Goal: Task Accomplishment & Management: Manage account settings

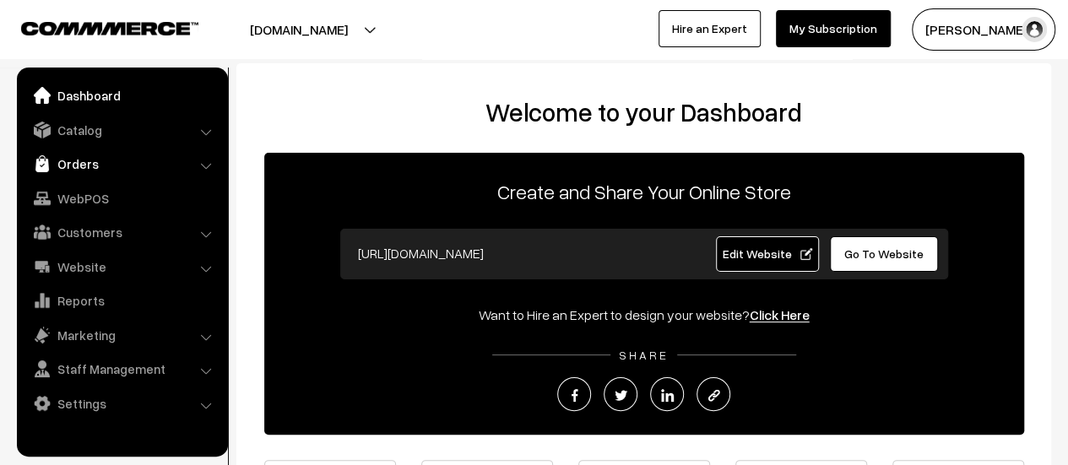
click at [65, 158] on link "Orders" at bounding box center [121, 164] width 201 height 30
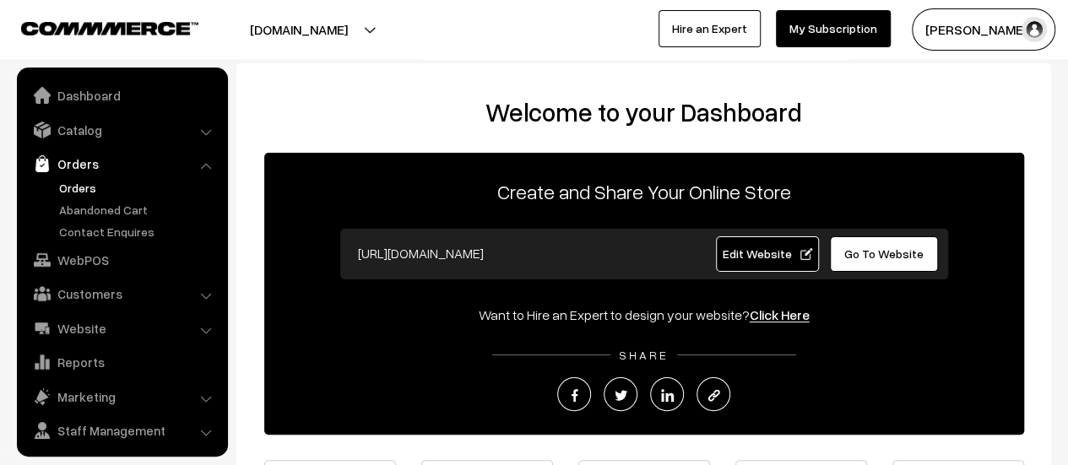
click at [71, 188] on link "Orders" at bounding box center [138, 188] width 167 height 18
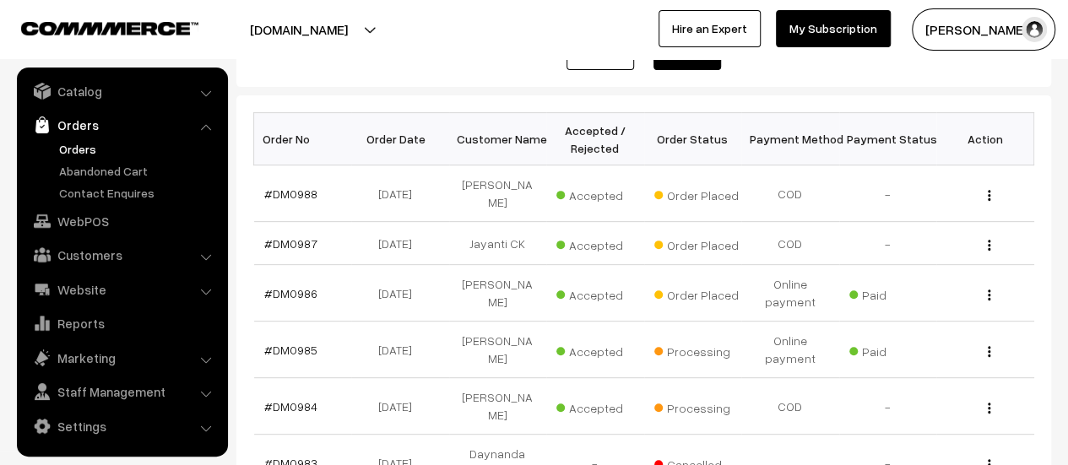
scroll to position [240, 0]
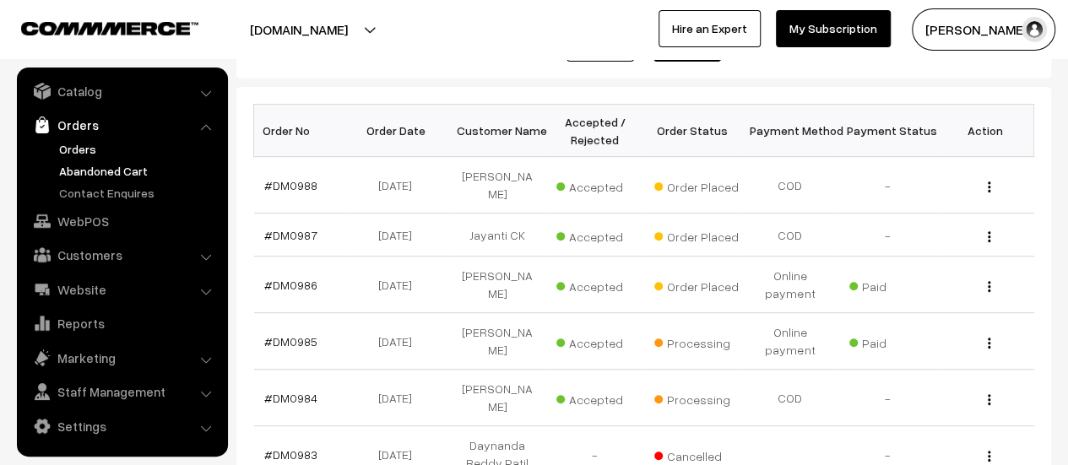
click at [79, 174] on link "Abandoned Cart" at bounding box center [138, 171] width 167 height 18
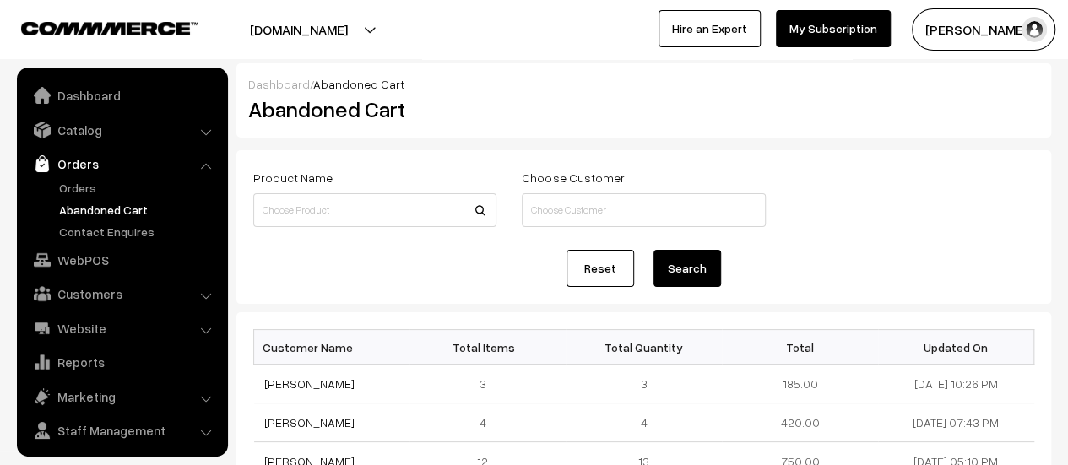
scroll to position [39, 0]
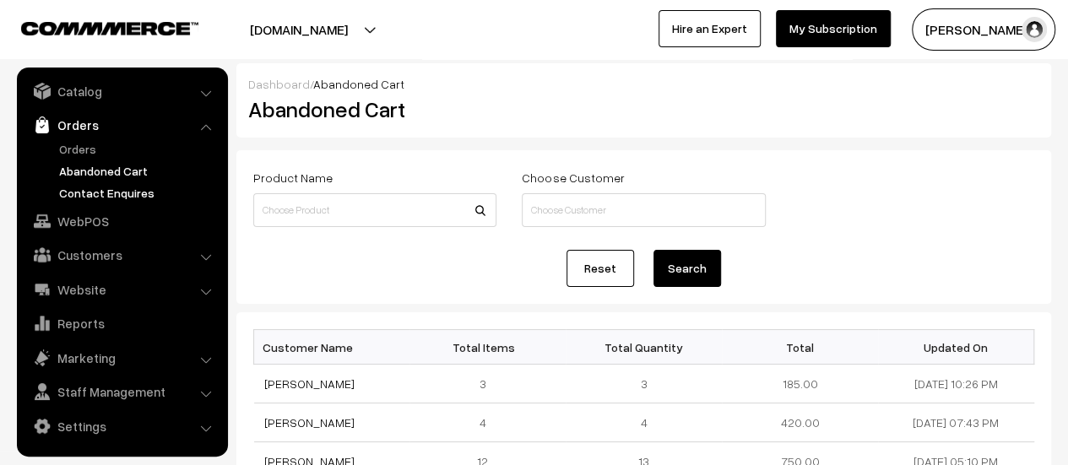
click at [88, 193] on link "Contact Enquires" at bounding box center [138, 193] width 167 height 18
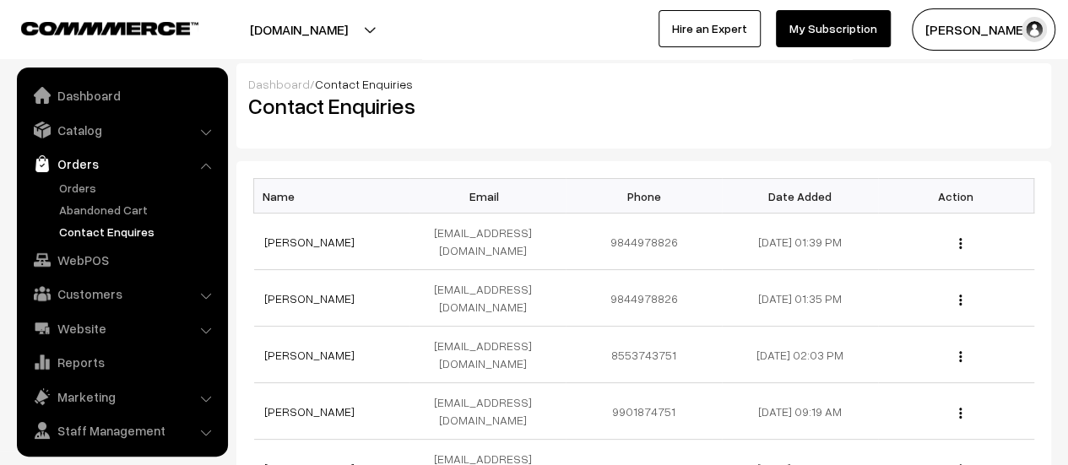
scroll to position [39, 0]
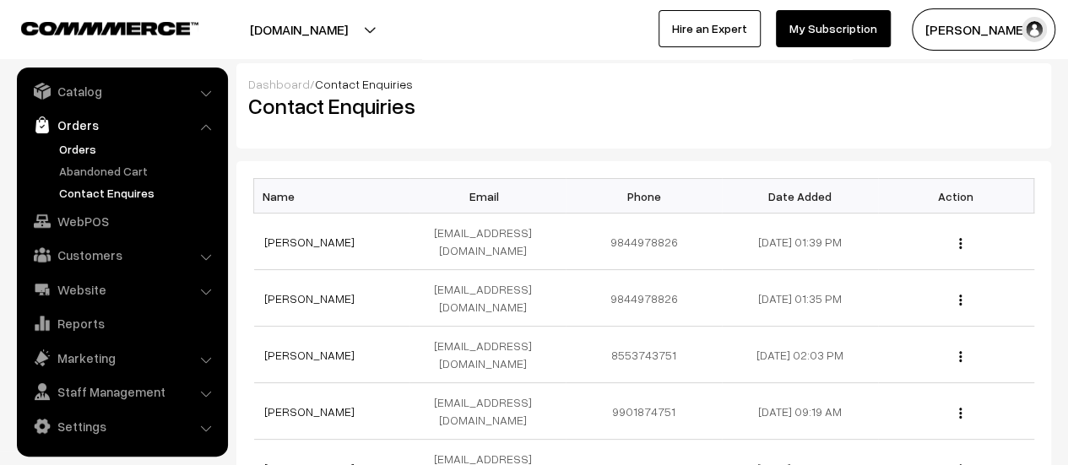
click at [73, 144] on link "Orders" at bounding box center [138, 149] width 167 height 18
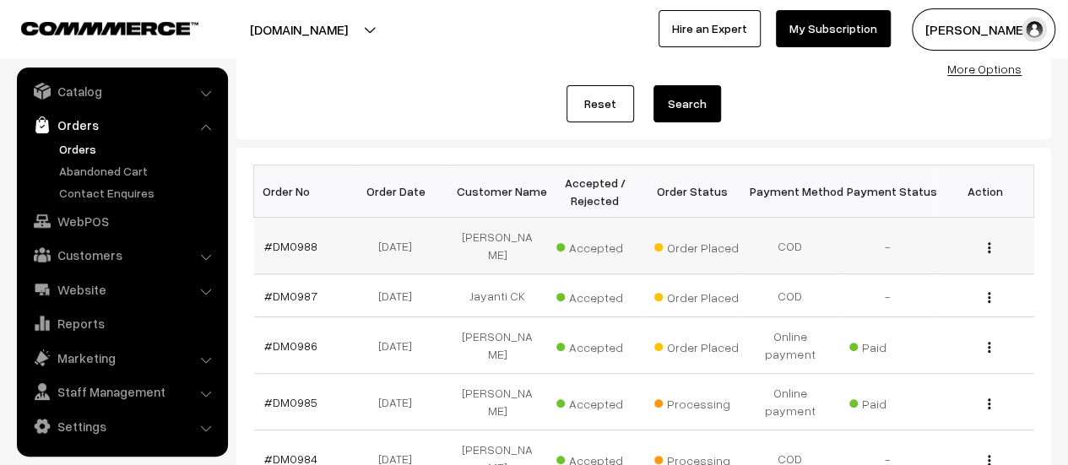
scroll to position [182, 0]
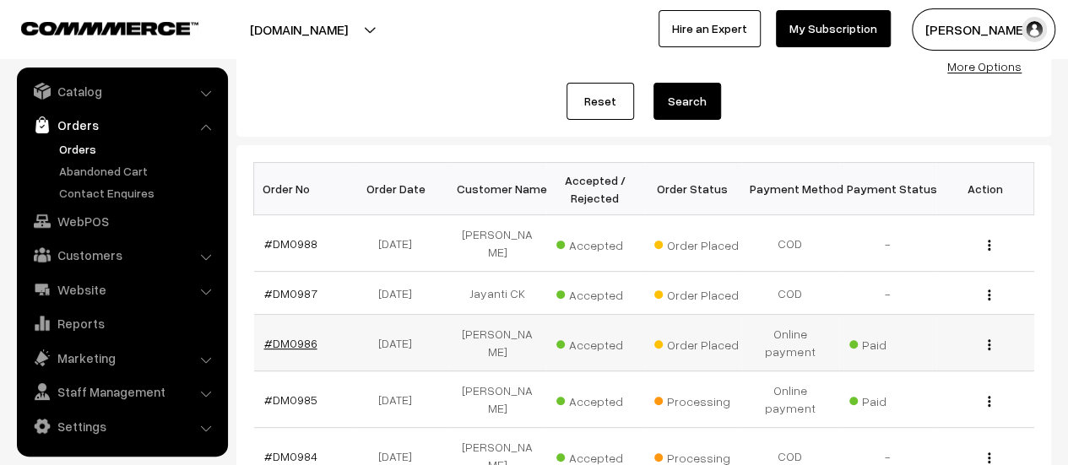
click at [298, 339] on link "#DM0986" at bounding box center [290, 343] width 53 height 14
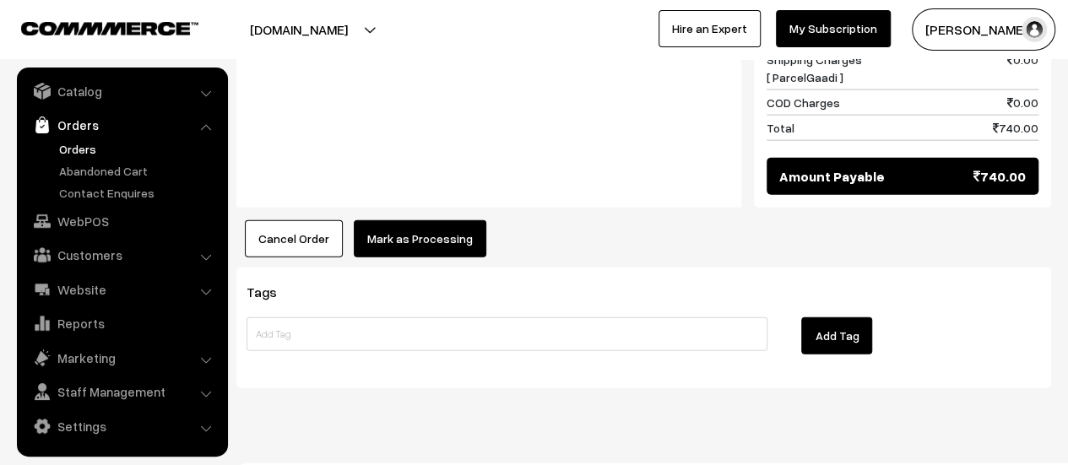
scroll to position [1954, 0]
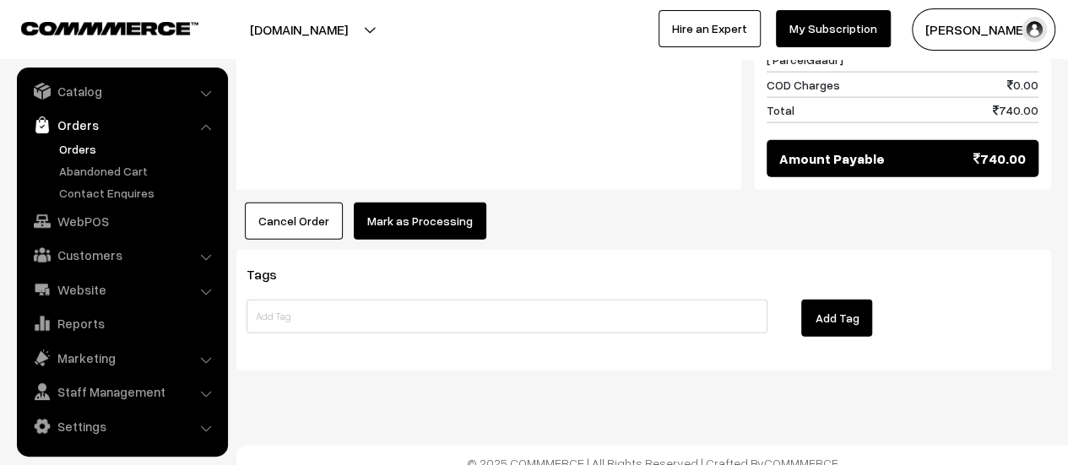
click at [407, 204] on button "Mark as Processing" at bounding box center [420, 221] width 133 height 37
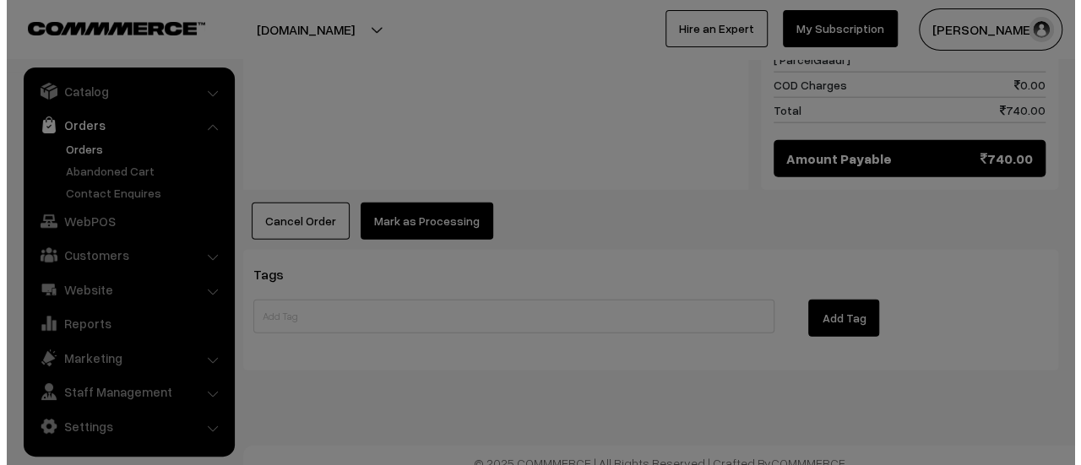
scroll to position [1956, 0]
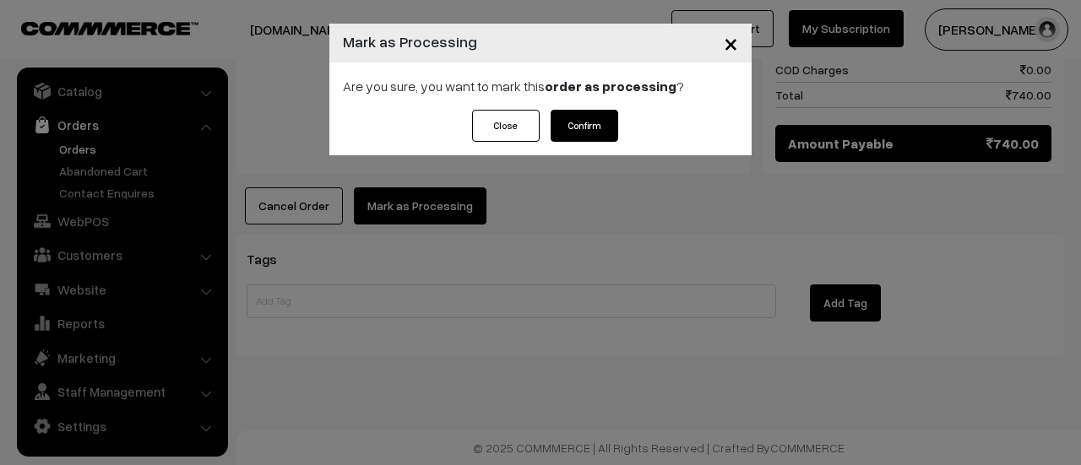
click at [583, 127] on button "Confirm" at bounding box center [585, 126] width 68 height 32
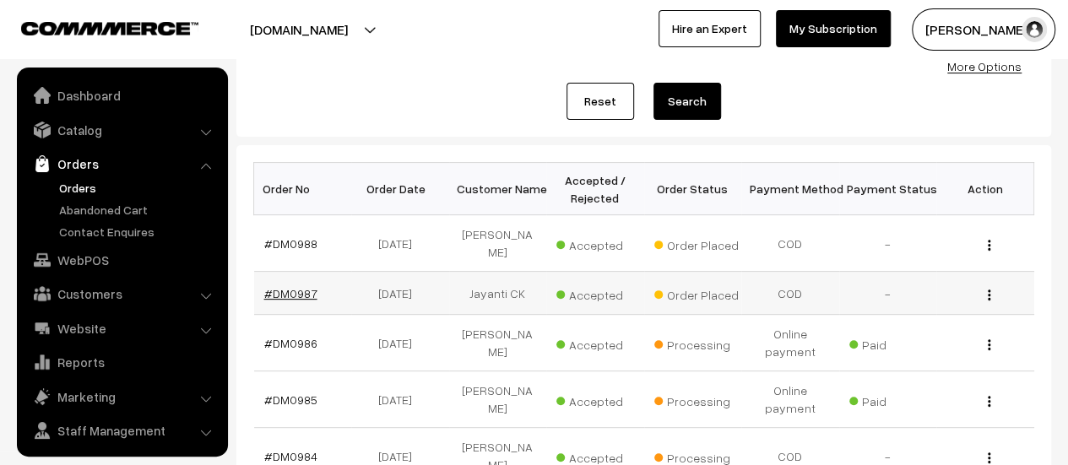
scroll to position [39, 0]
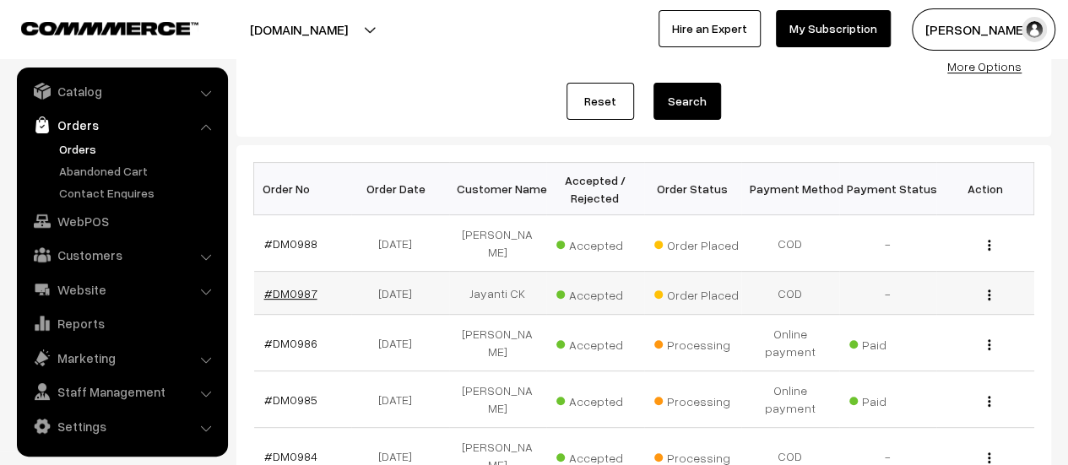
click at [304, 289] on link "#DM0987" at bounding box center [290, 293] width 53 height 14
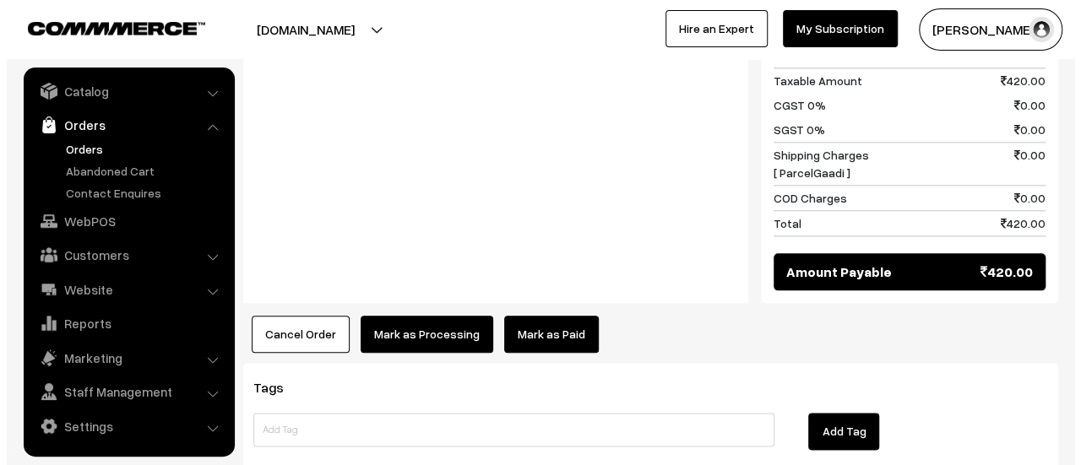
scroll to position [869, 0]
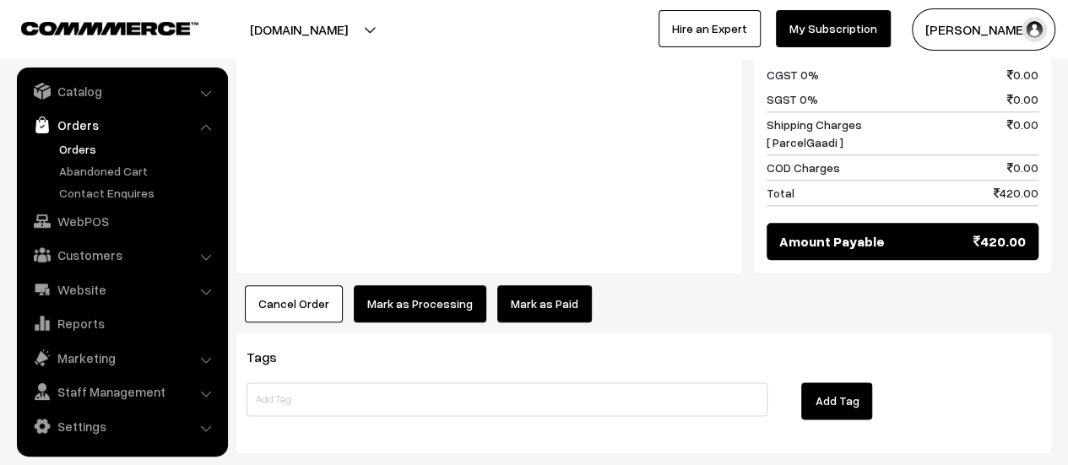
click at [407, 285] on button "Mark as Processing" at bounding box center [420, 303] width 133 height 37
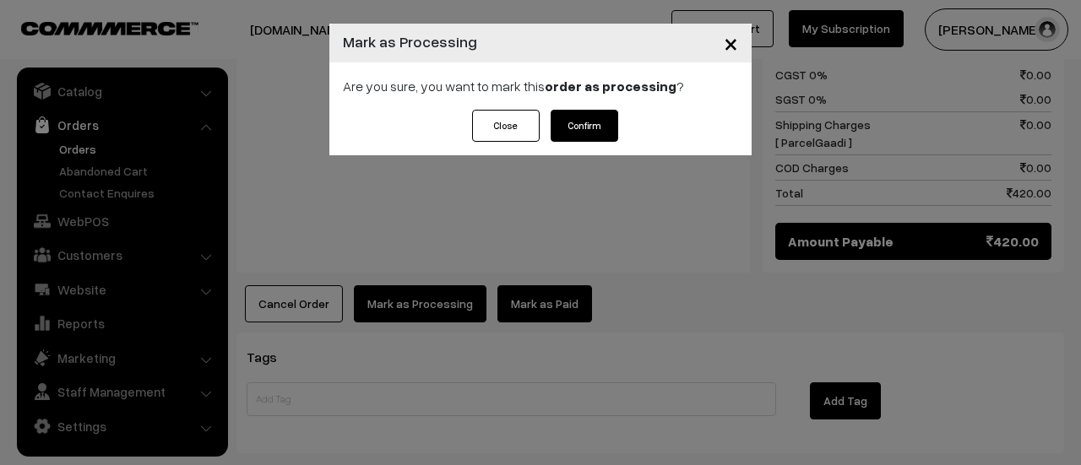
click at [591, 128] on button "Confirm" at bounding box center [585, 126] width 68 height 32
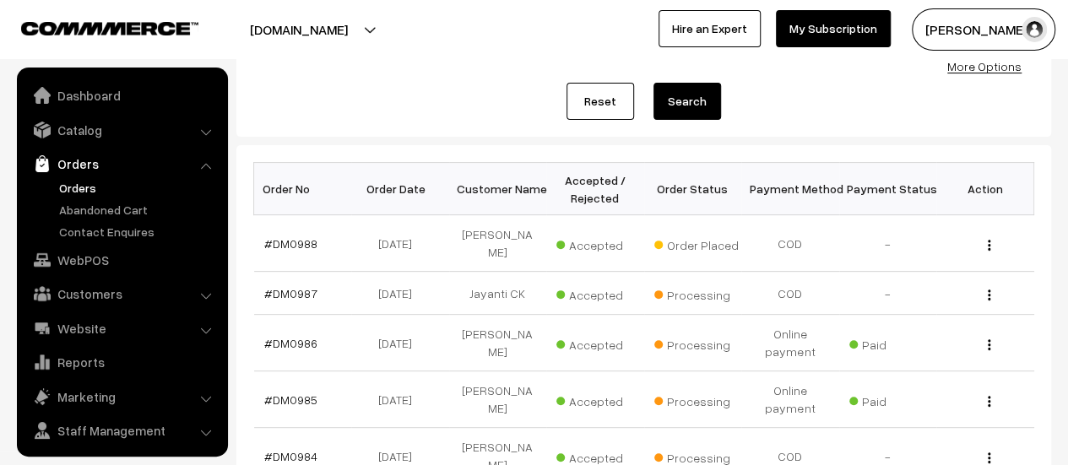
scroll to position [39, 0]
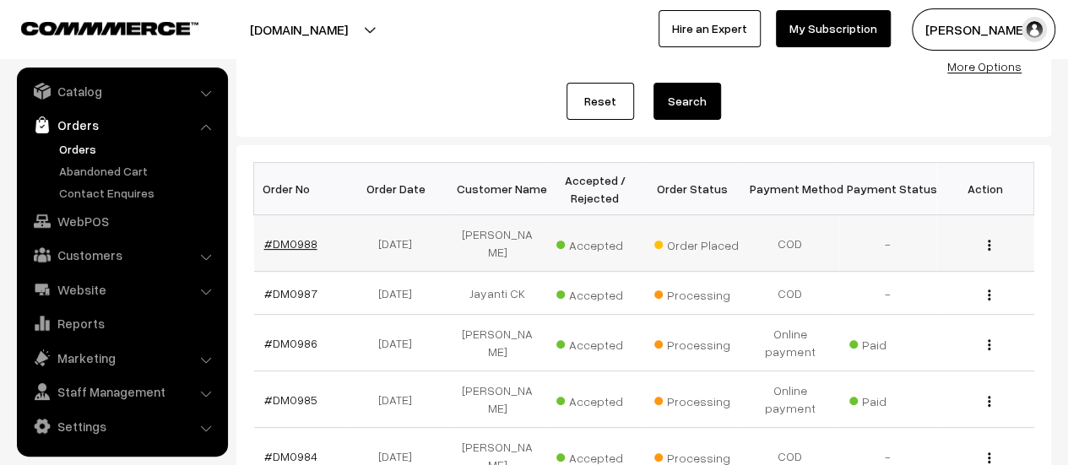
click at [306, 242] on link "#DM0988" at bounding box center [290, 243] width 53 height 14
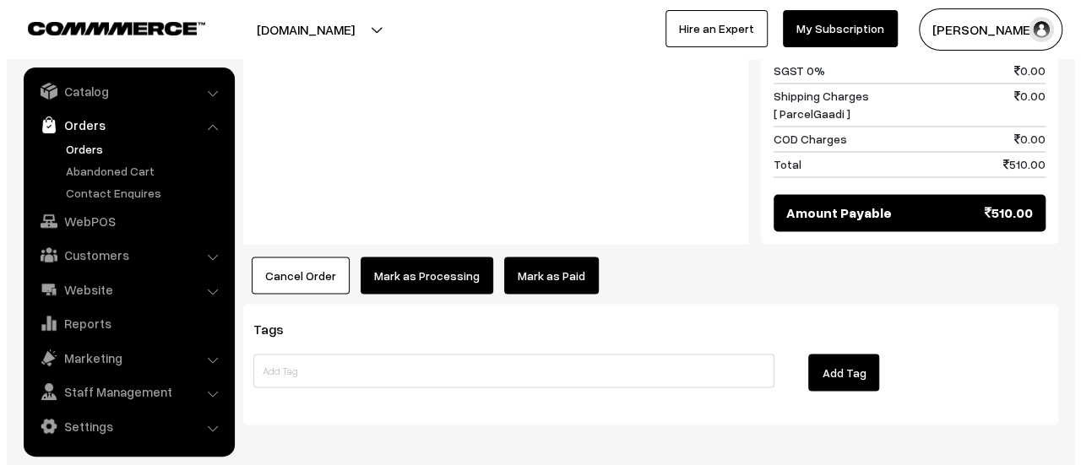
scroll to position [1351, 0]
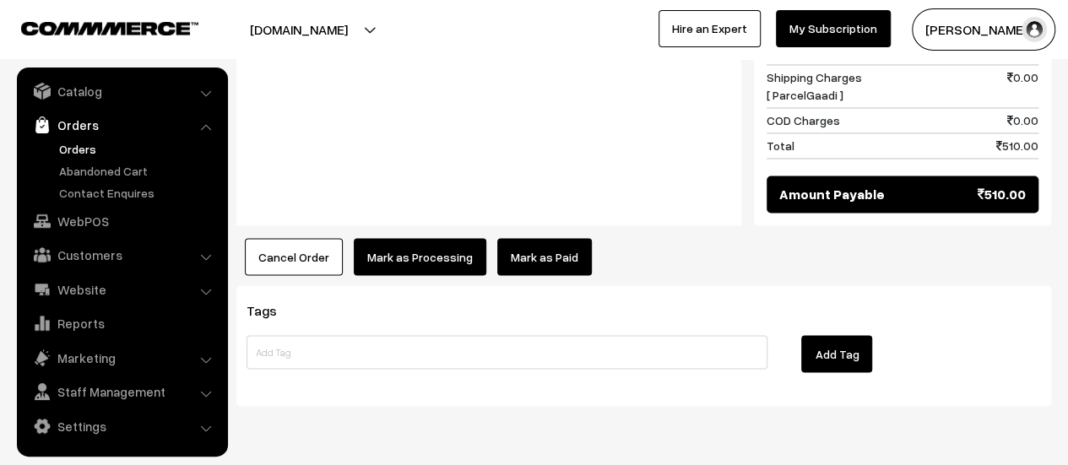
click at [421, 238] on button "Mark as Processing" at bounding box center [420, 256] width 133 height 37
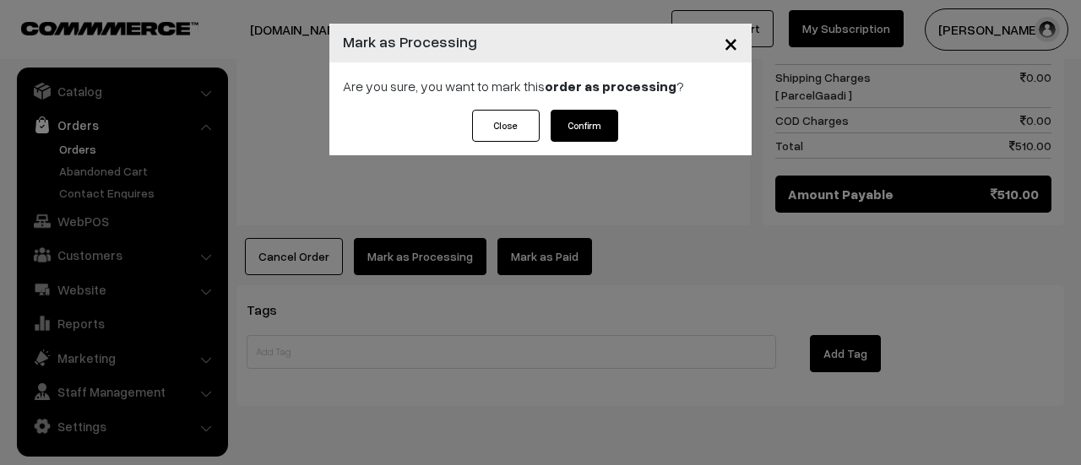
click at [598, 117] on button "Confirm" at bounding box center [585, 126] width 68 height 32
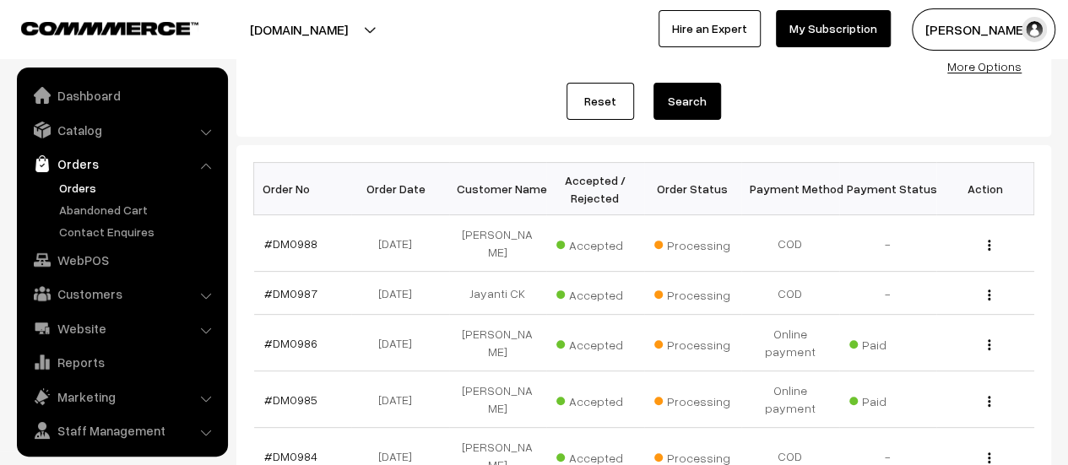
scroll to position [39, 0]
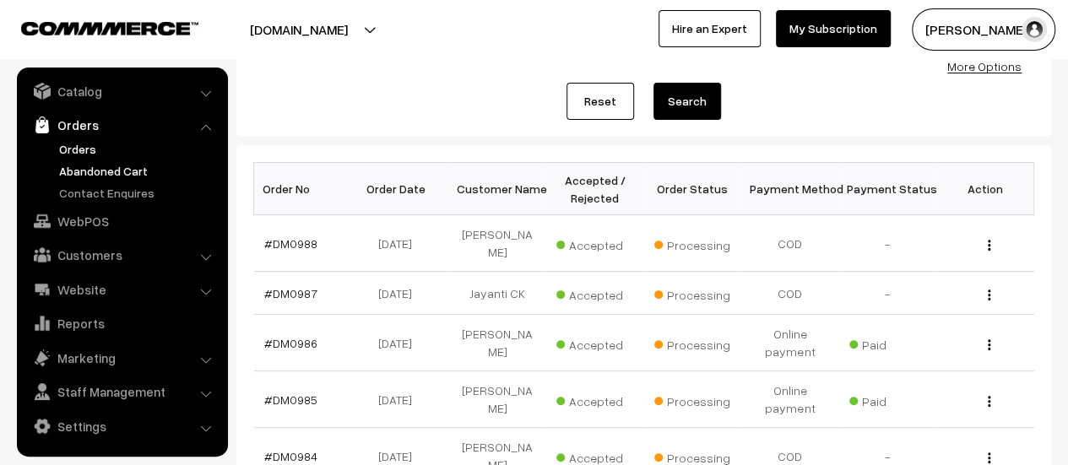
click at [74, 170] on link "Abandoned Cart" at bounding box center [138, 171] width 167 height 18
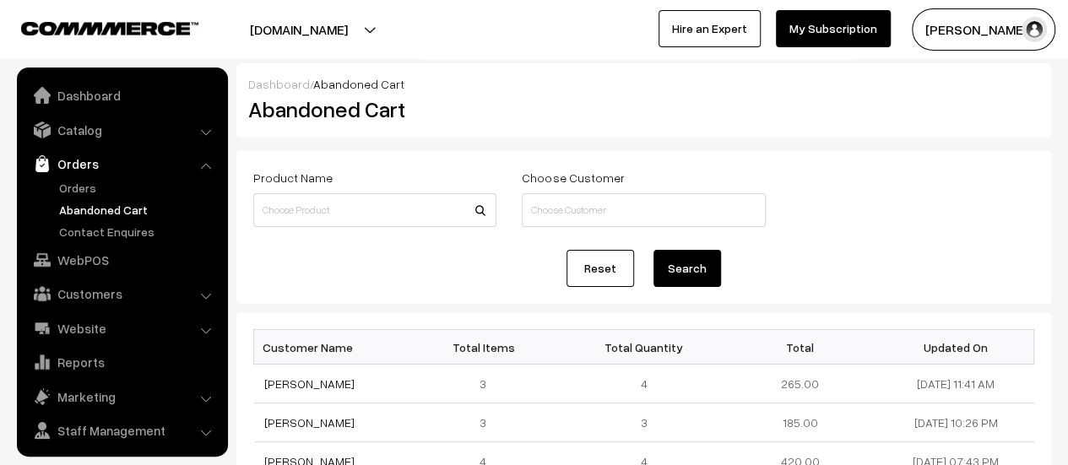
scroll to position [39, 0]
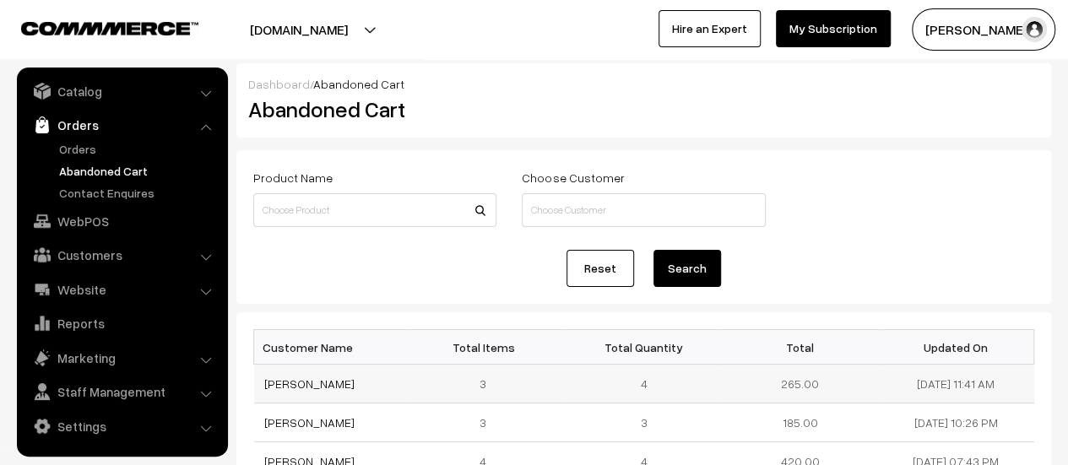
drag, startPoint x: 345, startPoint y: 382, endPoint x: 263, endPoint y: 394, distance: 82.9
click at [263, 394] on td "[PERSON_NAME]" at bounding box center [332, 384] width 156 height 39
copy link "[PERSON_NAME]"
click at [301, 379] on link "[PERSON_NAME]" at bounding box center [309, 384] width 90 height 14
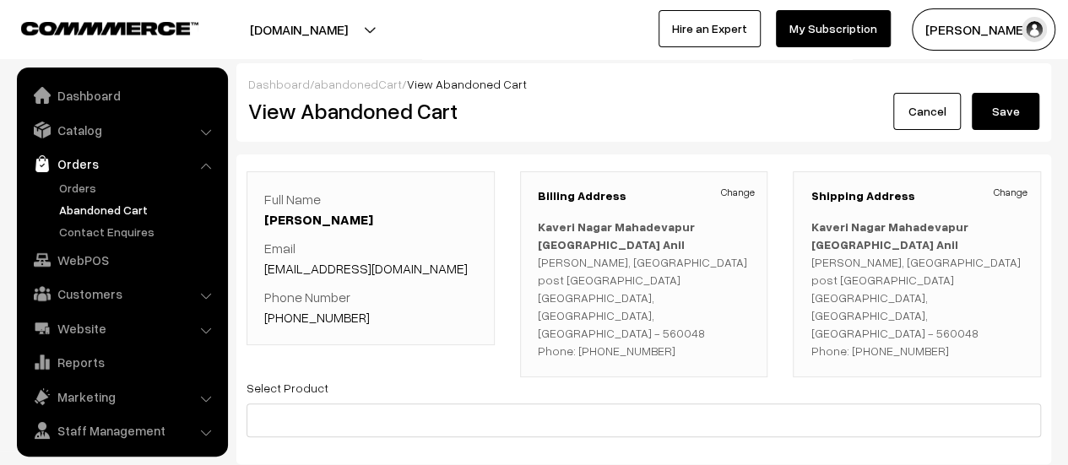
scroll to position [39, 0]
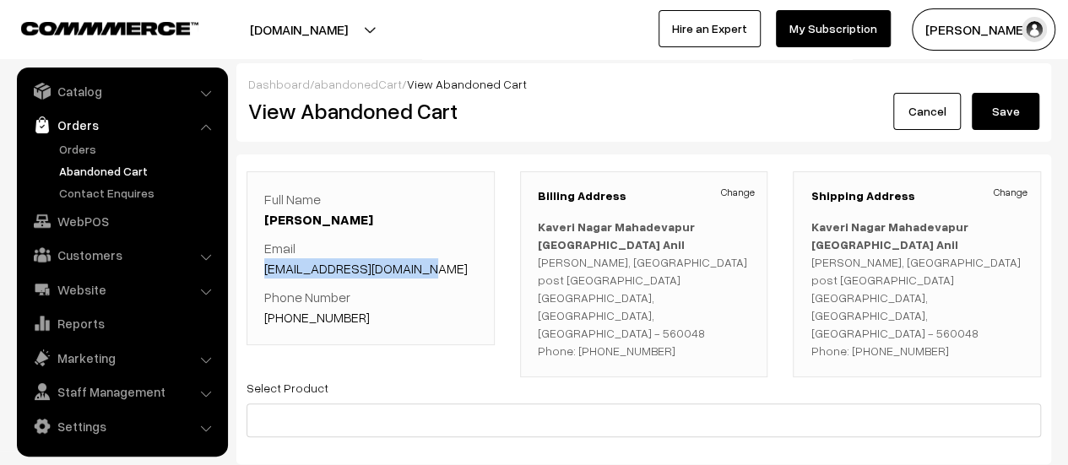
drag, startPoint x: 429, startPoint y: 269, endPoint x: 257, endPoint y: 275, distance: 172.4
click at [257, 275] on div "Full Name Anilkumar Huggi Email Anilkumarbdx12@gmail.com Phone Number +91 99721…" at bounding box center [371, 258] width 248 height 174
copy link "Anilkumarbdx12@gmail.com"
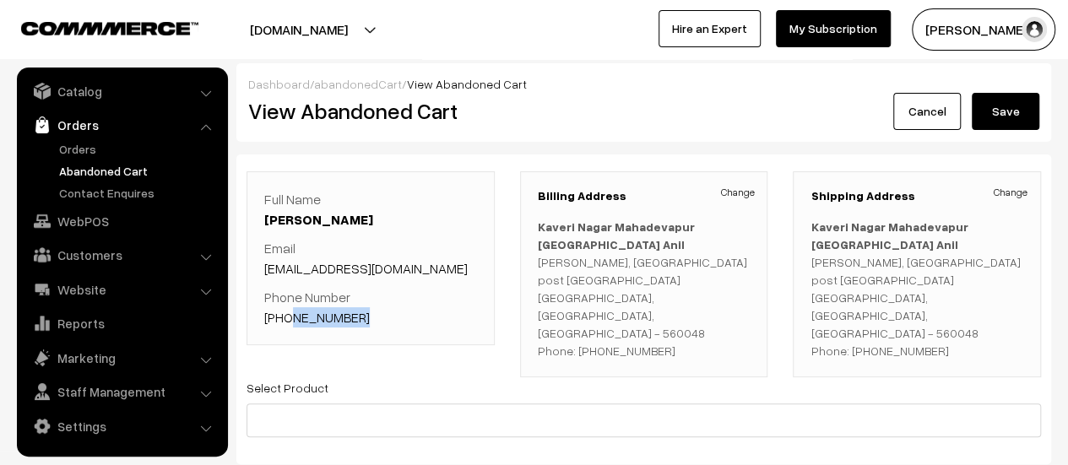
drag, startPoint x: 359, startPoint y: 315, endPoint x: 284, endPoint y: 323, distance: 75.6
click at [284, 323] on p "Phone Number +91 9972197036" at bounding box center [370, 307] width 213 height 41
copy link "9972197036"
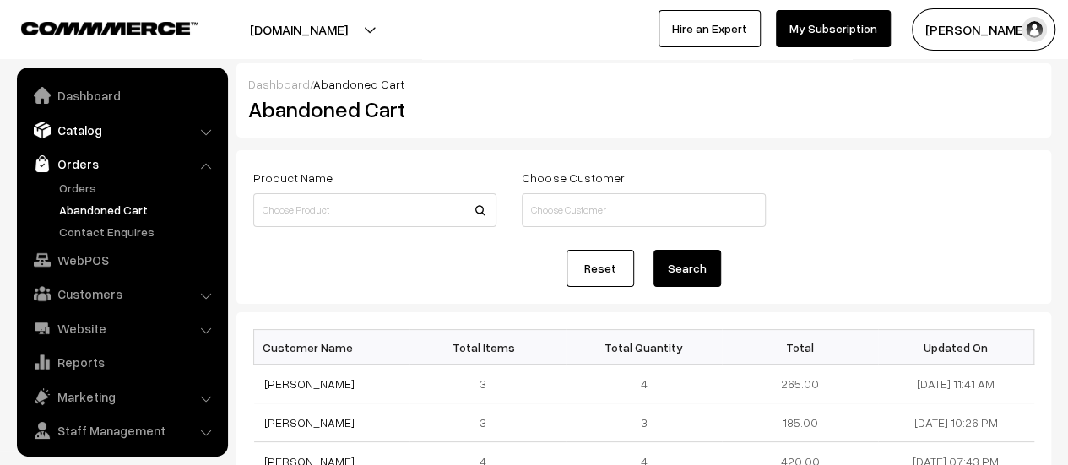
scroll to position [39, 0]
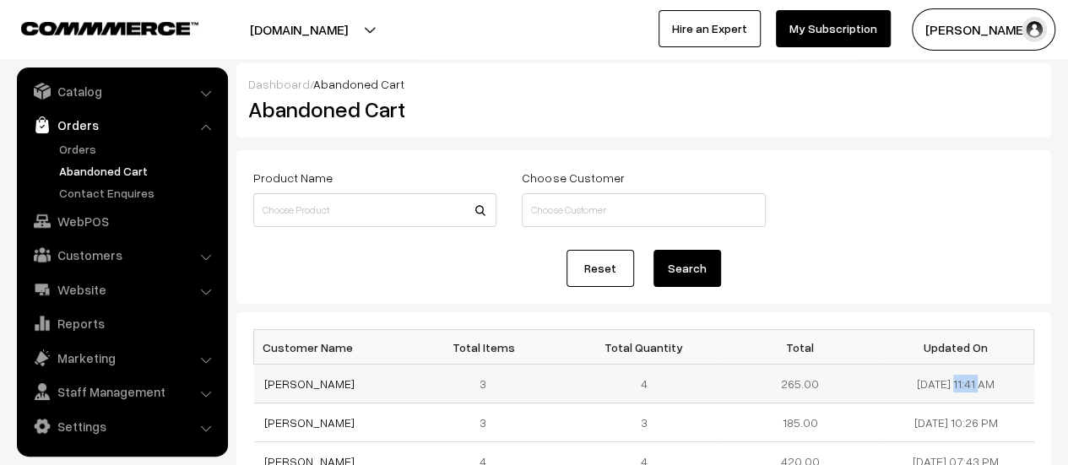
drag, startPoint x: 966, startPoint y: 383, endPoint x: 899, endPoint y: 381, distance: 66.7
click at [899, 381] on td "[DATE] 11:41 AM" at bounding box center [956, 384] width 156 height 39
copy td "[DATE]"
